Goal: Task Accomplishment & Management: Manage account settings

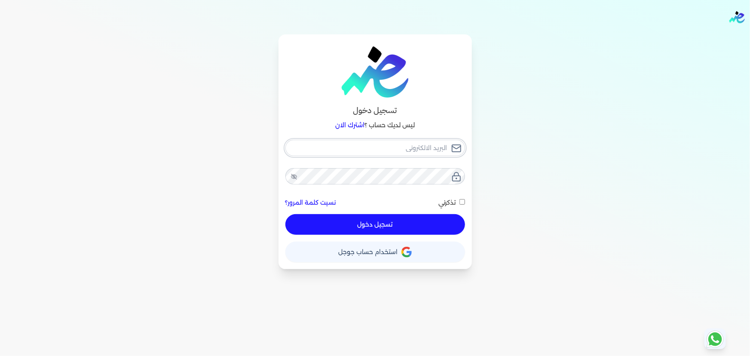
checkbox input "false"
type input "[EMAIL_ADDRESS][DOMAIN_NAME]"
checkbox input "false"
type input "[EMAIL_ADDRESS][DOMAIN_NAME]"
drag, startPoint x: 365, startPoint y: 226, endPoint x: 376, endPoint y: 242, distance: 19.2
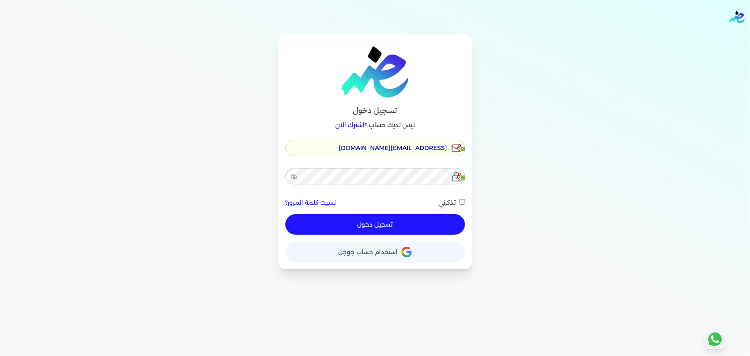
click at [365, 226] on button "تسجيل دخول" at bounding box center [375, 224] width 180 height 21
checkbox input "false"
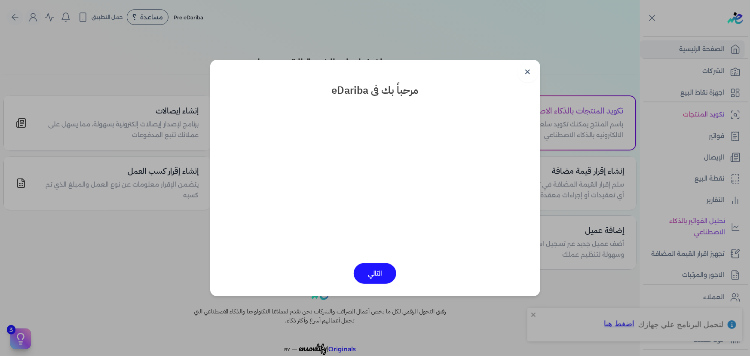
click at [528, 64] on link "✕" at bounding box center [528, 72] width 21 height 21
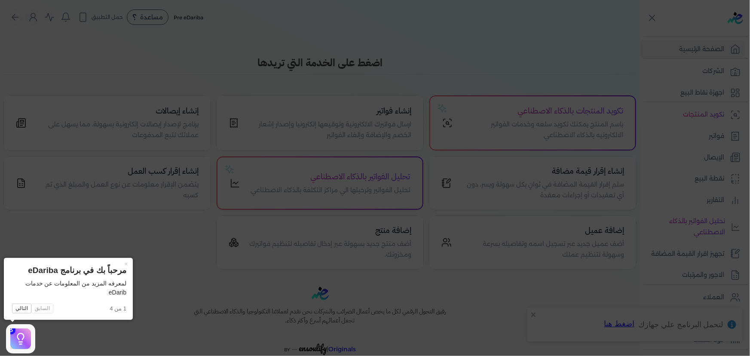
click at [729, 70] on icon at bounding box center [375, 178] width 750 height 356
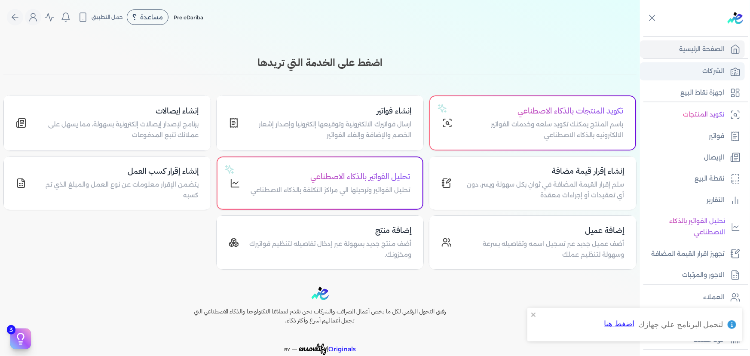
click at [723, 69] on p "الشركات" at bounding box center [713, 71] width 22 height 11
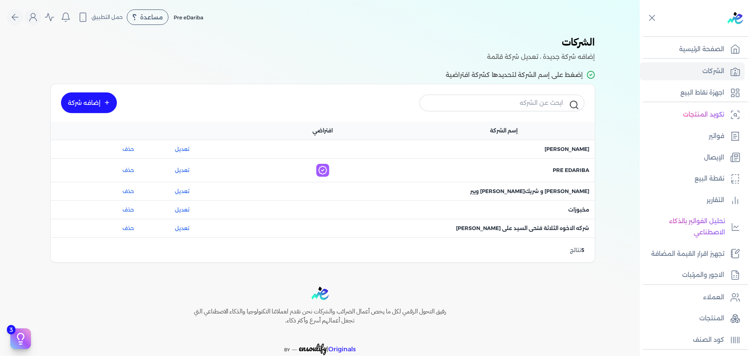
click at [575, 214] on div "اسم الشركة : مخبوزات" at bounding box center [504, 210] width 181 height 18
click at [584, 209] on span "اسم الشركة : مخبوزات" at bounding box center [579, 210] width 21 height 8
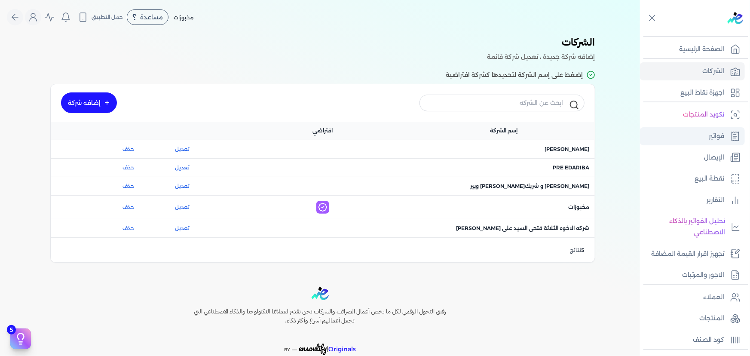
click at [728, 128] on link "فواتير" at bounding box center [692, 136] width 105 height 18
click at [717, 138] on p "فواتير" at bounding box center [716, 136] width 15 height 11
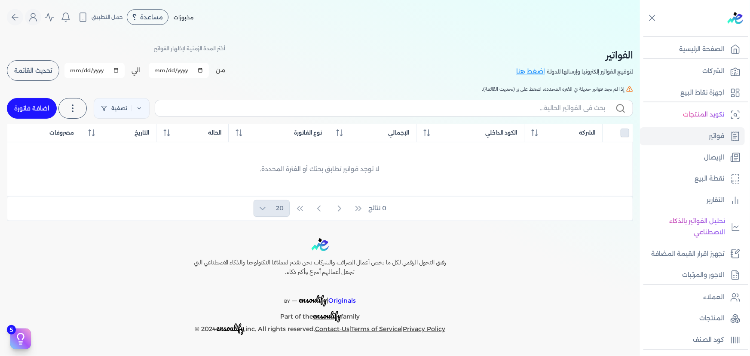
click at [47, 71] on span "تحديث القائمة" at bounding box center [33, 70] width 38 height 6
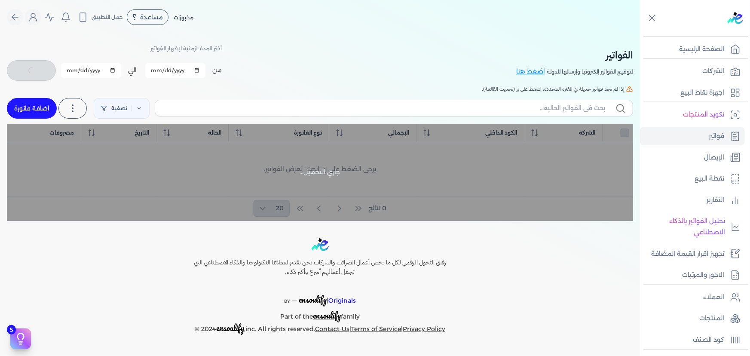
checkbox input "false"
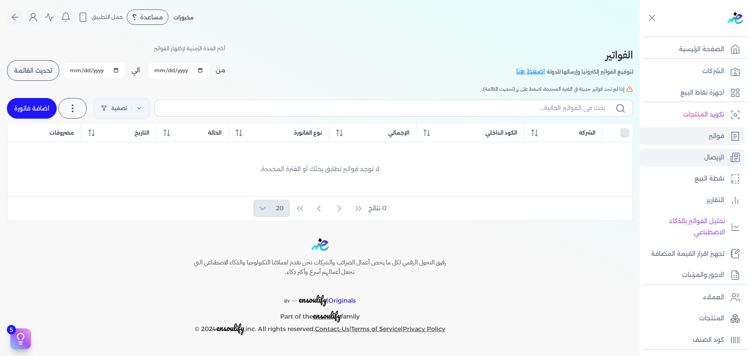
click at [712, 155] on p "الإيصال" at bounding box center [714, 157] width 20 height 11
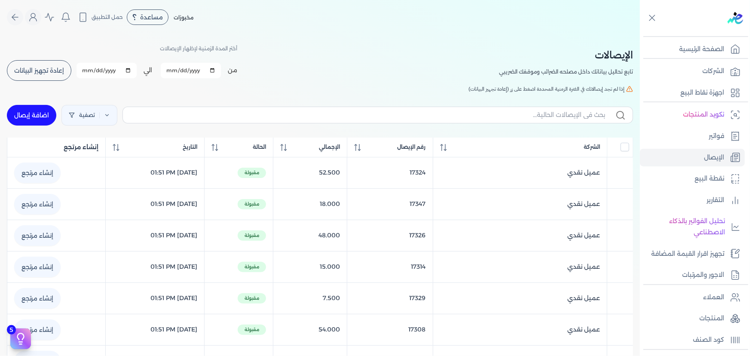
click at [40, 51] on div "أختر المدة الزمنية لإظهار الإيصالات من [DATE] الي [DATE] برجاء تحديد فتره زمنيه…" at bounding box center [122, 62] width 230 height 39
click at [48, 66] on button "إعادة تجهيز البيانات" at bounding box center [39, 70] width 64 height 21
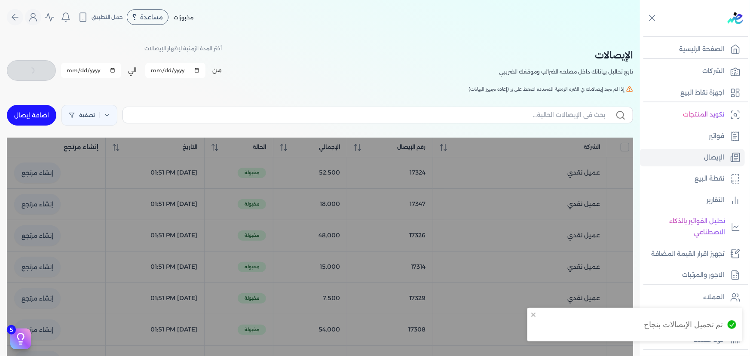
checkbox input "false"
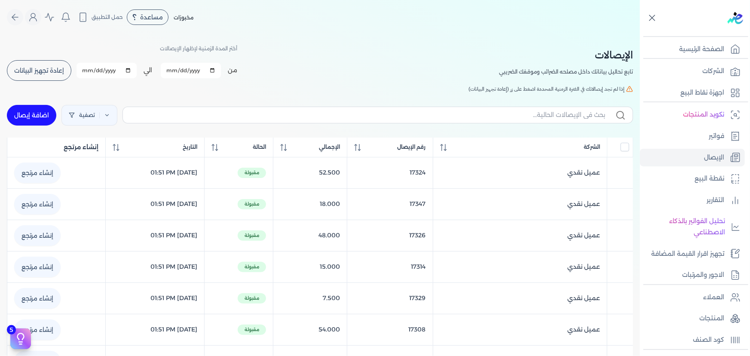
click at [661, 17] on div at bounding box center [696, 18] width 107 height 36
click at [655, 18] on icon at bounding box center [652, 17] width 11 height 11
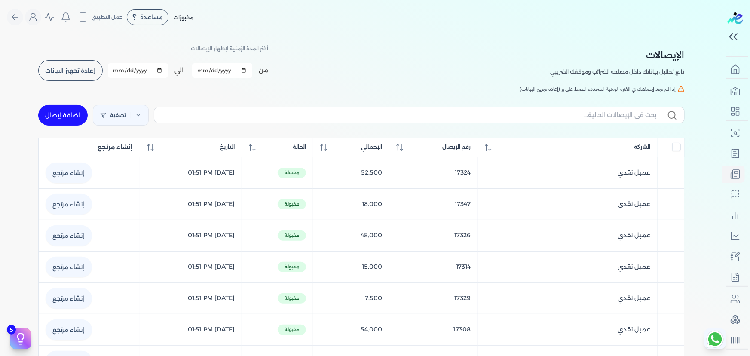
click at [490, 24] on div "مخبوزات مساعدة خدمة العملاء دليل المستخدم حمل التطبيق لا يوجد اشعارات مرحباً Ma…" at bounding box center [365, 17] width 716 height 16
click at [38, 21] on icon "Global" at bounding box center [33, 17] width 10 height 10
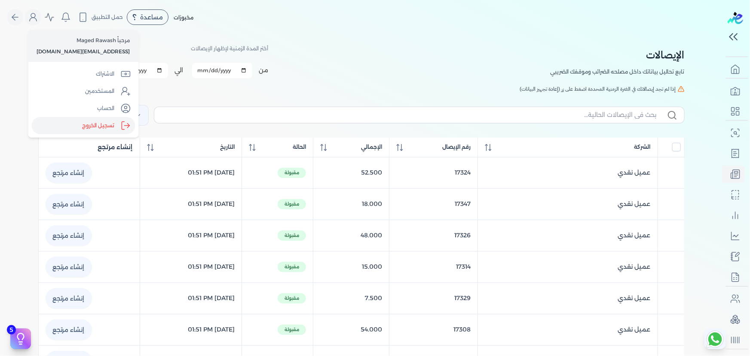
click at [90, 129] on label "تسجيل الخروج" at bounding box center [83, 125] width 104 height 17
click at [723, 34] on input "Close" at bounding box center [723, 34] width 0 height 0
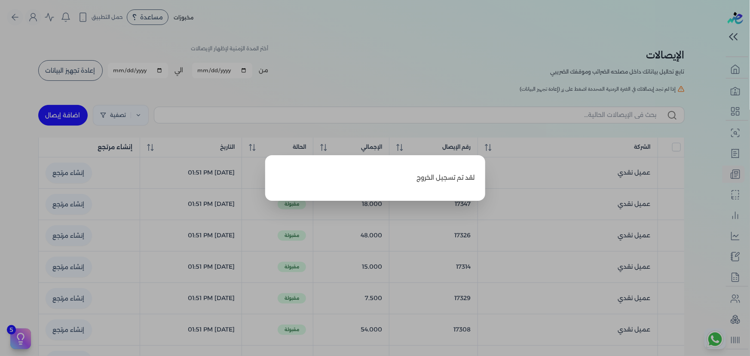
click at [455, 179] on p "لقد تم تسجيل الخروج" at bounding box center [375, 177] width 199 height 25
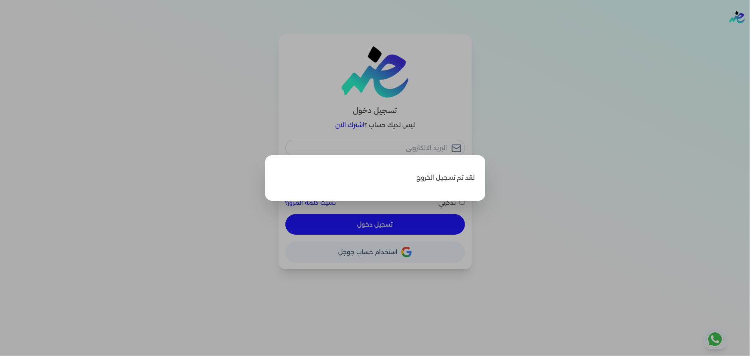
click at [399, 60] on label "Close" at bounding box center [375, 178] width 750 height 356
click at [750, 34] on input "Close" at bounding box center [750, 34] width 0 height 0
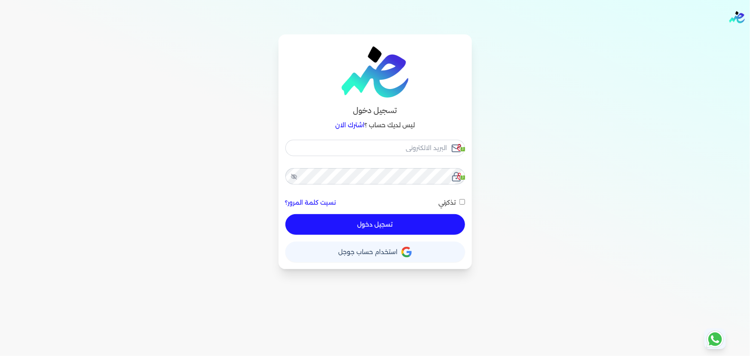
checkbox input "false"
type input "[EMAIL_ADDRESS][DOMAIN_NAME]"
click at [408, 152] on input "[EMAIL_ADDRESS][DOMAIN_NAME]" at bounding box center [375, 148] width 180 height 16
checkbox input "false"
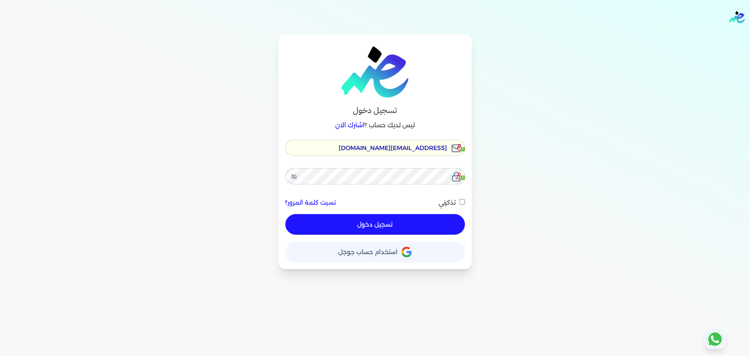
click at [408, 152] on input "[EMAIL_ADDRESS][DOMAIN_NAME]" at bounding box center [375, 148] width 180 height 16
click at [397, 147] on input "[EMAIL_ADDRESS][DOMAIN_NAME]" at bounding box center [375, 148] width 180 height 16
type input "s"
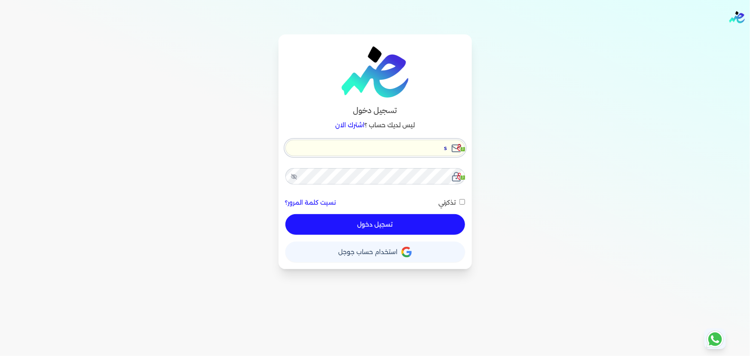
checkbox input "false"
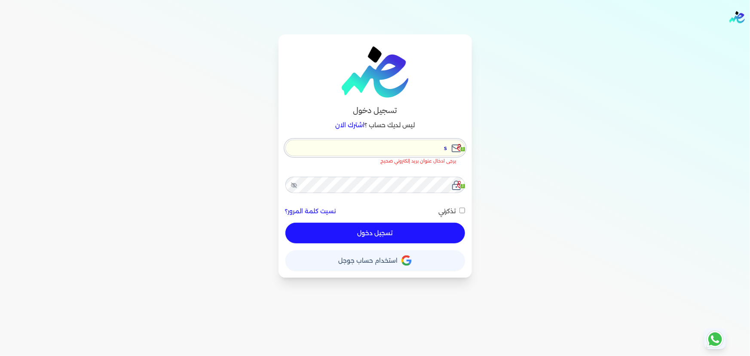
type input "se"
checkbox input "false"
click at [397, 147] on input "se" at bounding box center [375, 148] width 180 height 16
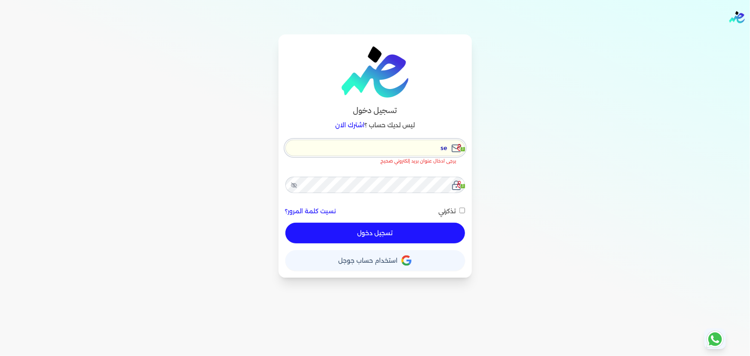
type input "se"
